Goal: Navigation & Orientation: Find specific page/section

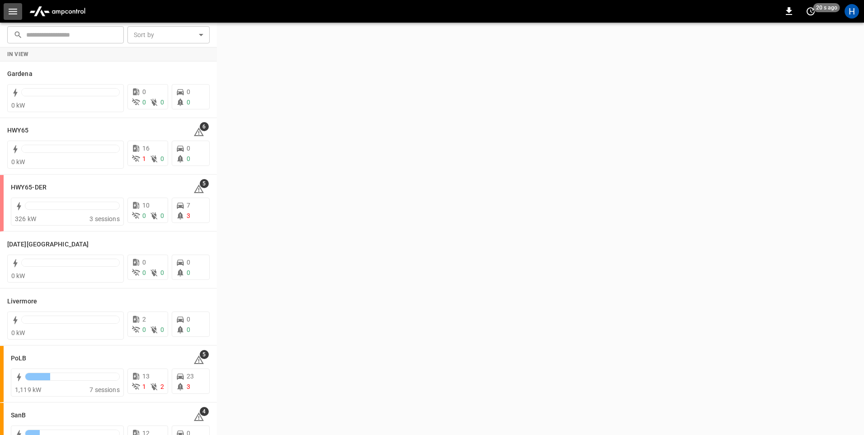
click at [14, 17] on button "button" at bounding box center [13, 11] width 19 height 17
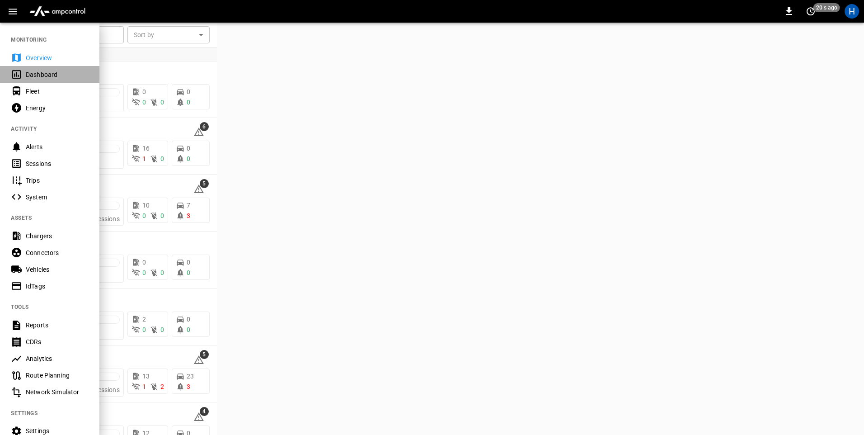
click at [40, 74] on div "Dashboard" at bounding box center [57, 74] width 63 height 9
